Goal: Information Seeking & Learning: Learn about a topic

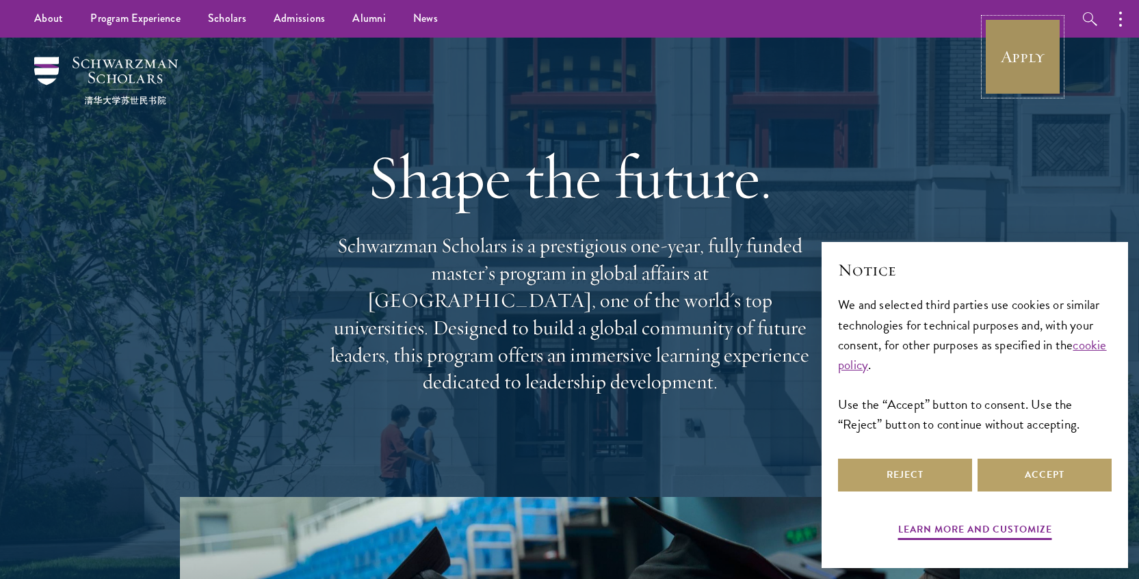
click at [1023, 64] on link "Apply" at bounding box center [1022, 56] width 77 height 77
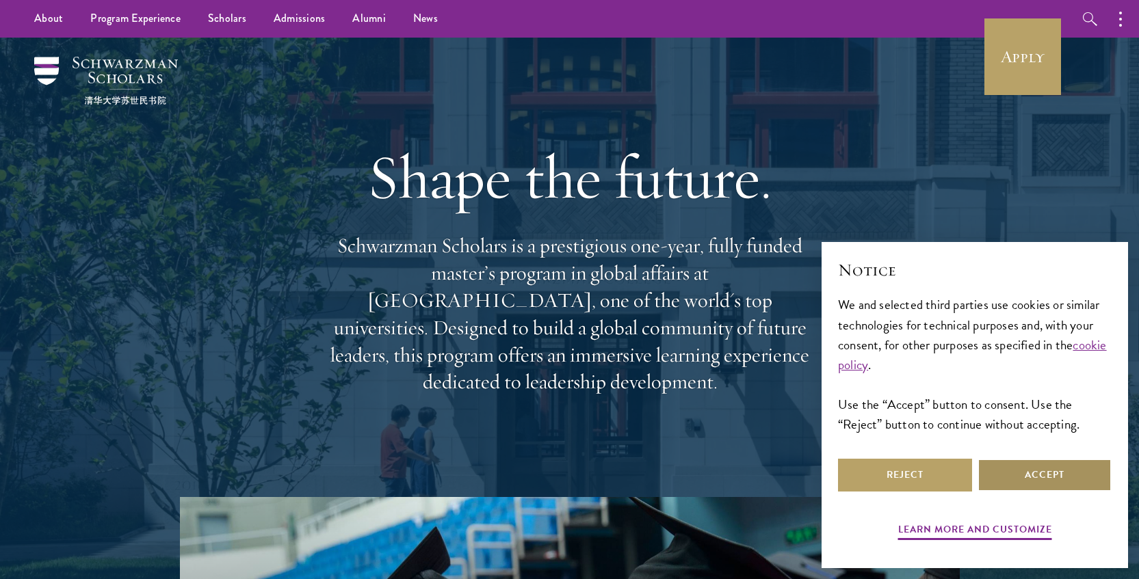
click at [1038, 466] on button "Accept" at bounding box center [1045, 475] width 134 height 33
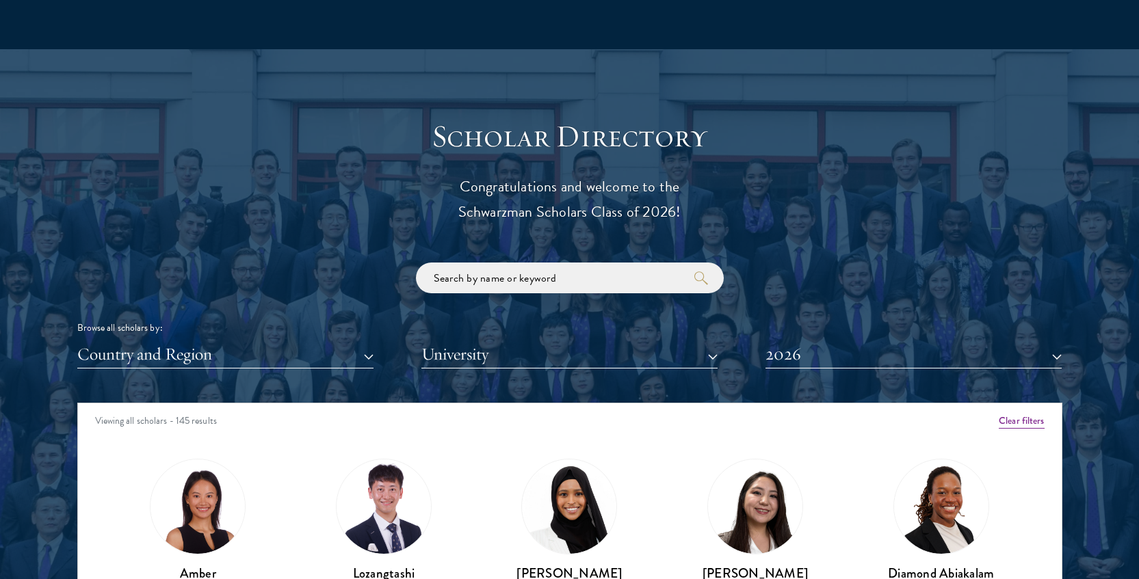
scroll to position [1729, 0]
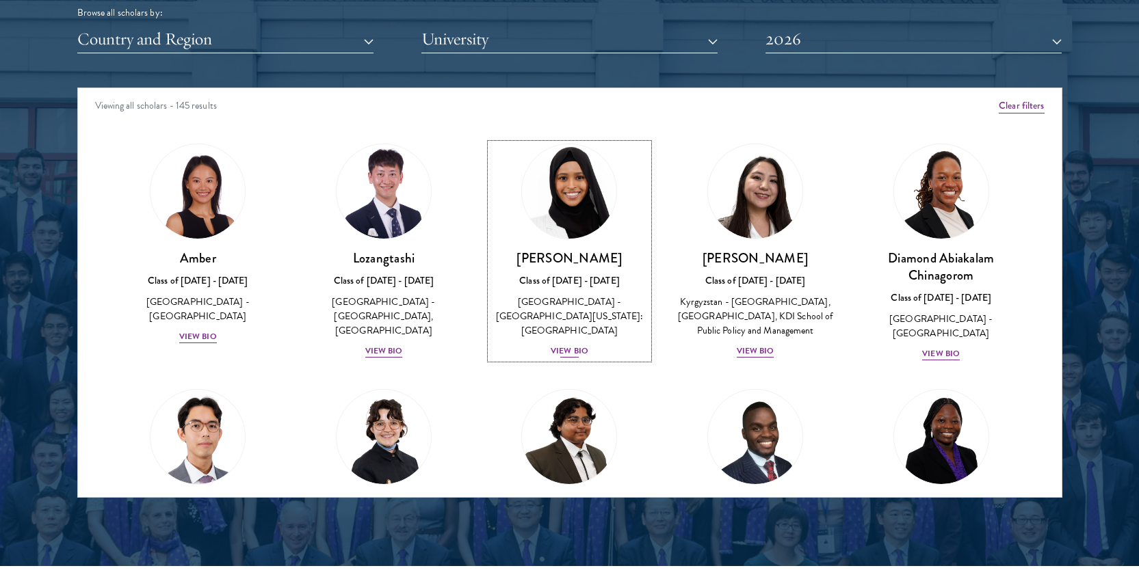
click at [568, 345] on div "View Bio" at bounding box center [570, 351] width 38 height 13
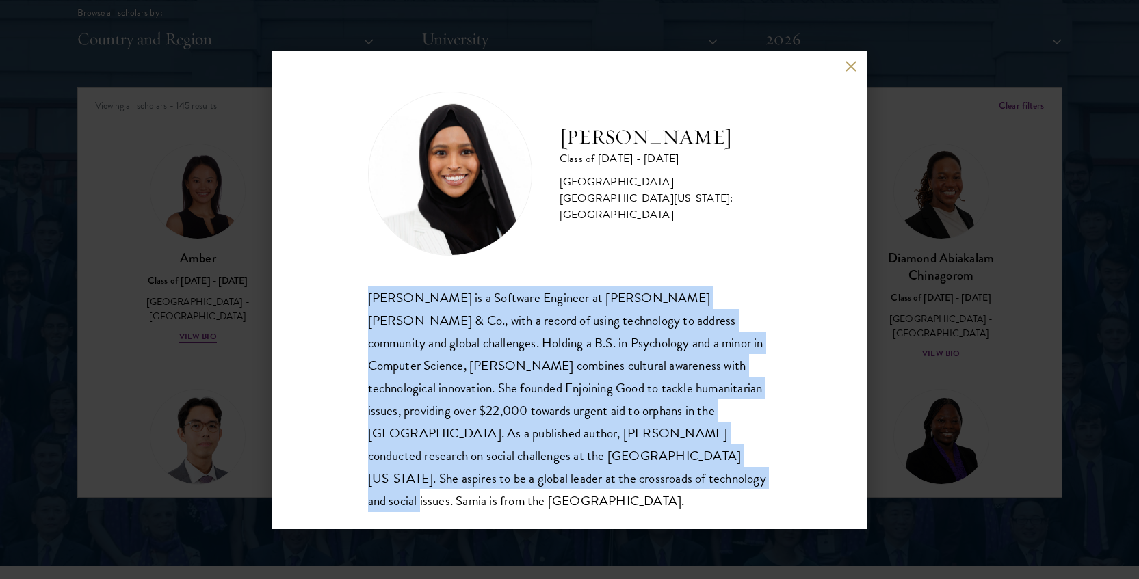
drag, startPoint x: 536, startPoint y: 478, endPoint x: 369, endPoint y: 298, distance: 246.4
click at [369, 298] on div "[PERSON_NAME] is a Software Engineer at [PERSON_NAME] [PERSON_NAME] & Co., with…" at bounding box center [570, 400] width 404 height 226
copy div "[PERSON_NAME] is a Software Engineer at [PERSON_NAME] [PERSON_NAME] & Co., with…"
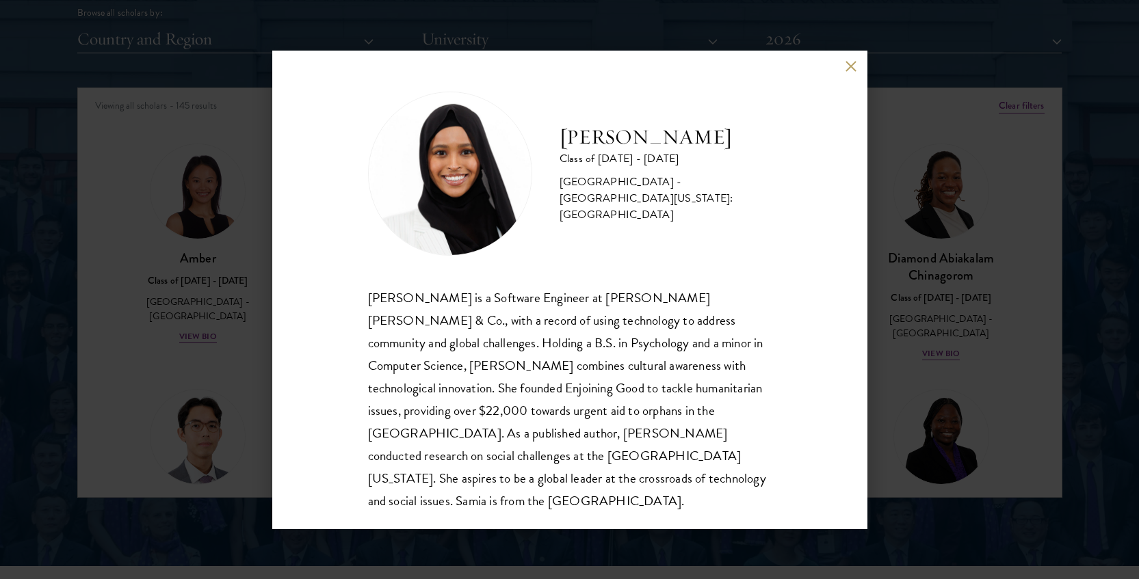
click at [805, 233] on div "[PERSON_NAME] Class of [DATE] - [DATE] [GEOGRAPHIC_DATA] - [GEOGRAPHIC_DATA][US…" at bounding box center [569, 290] width 595 height 479
